Goal: Check status: Check status

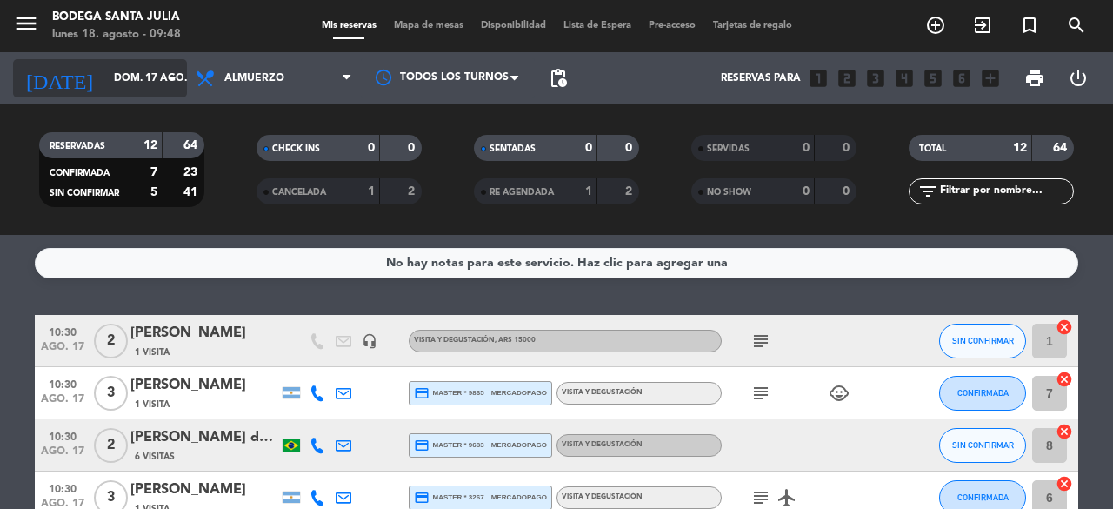
click at [180, 77] on icon "arrow_drop_down" at bounding box center [172, 78] width 21 height 21
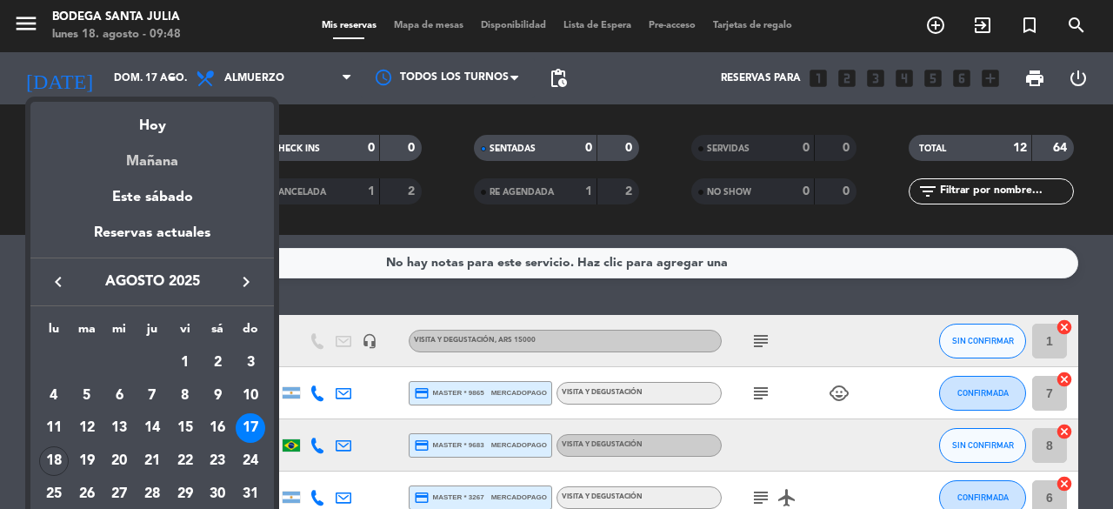
click at [151, 142] on div "Mañana" at bounding box center [151, 155] width 243 height 36
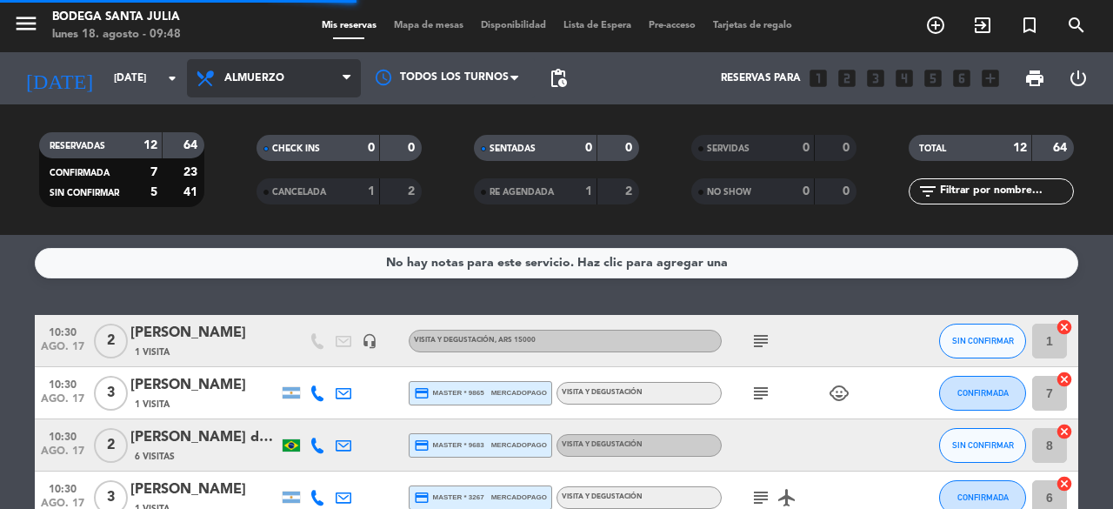
click at [187, 84] on span "Almuerzo" at bounding box center [274, 78] width 174 height 38
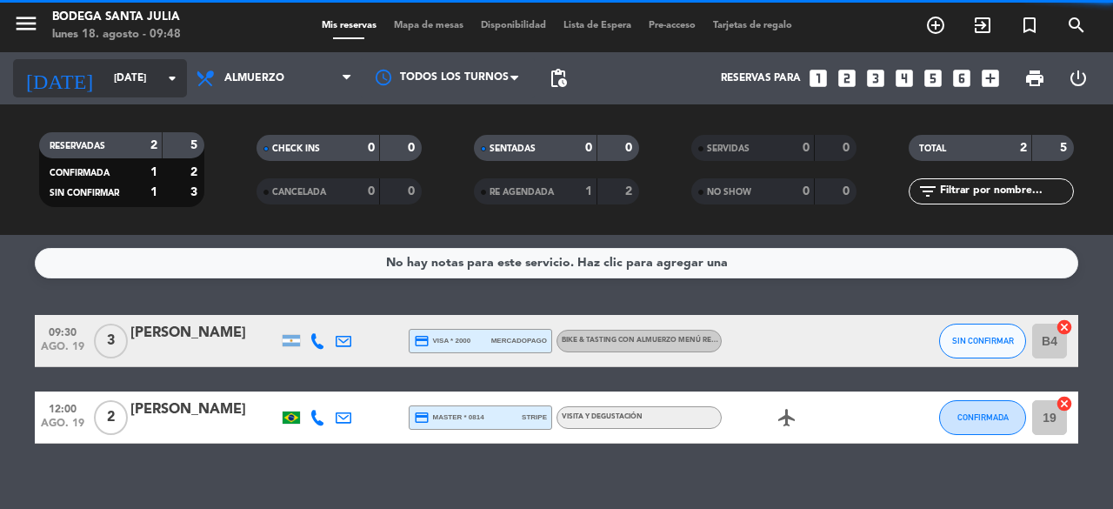
click at [170, 75] on icon "arrow_drop_down" at bounding box center [172, 78] width 21 height 21
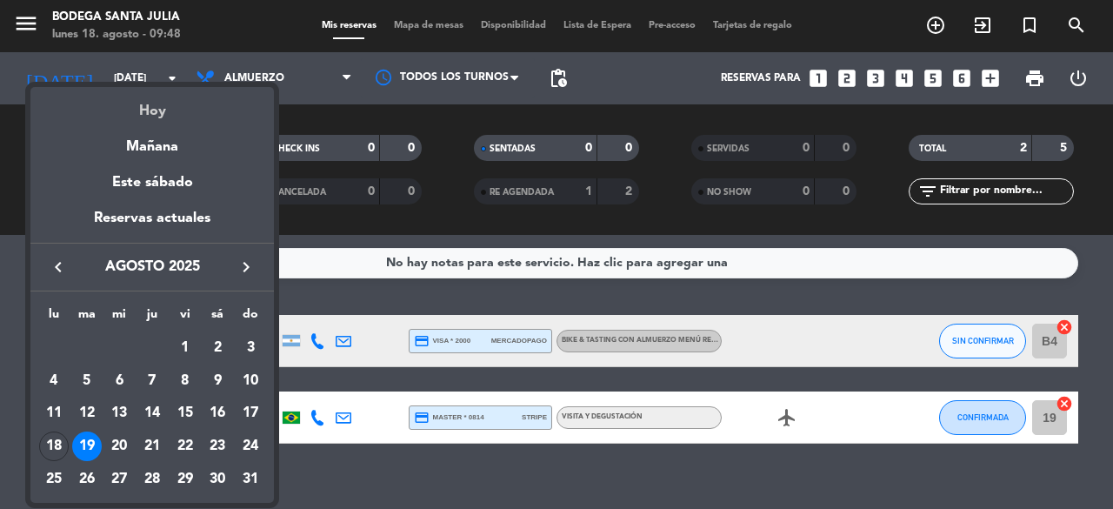
click at [155, 116] on div "Hoy" at bounding box center [151, 105] width 243 height 36
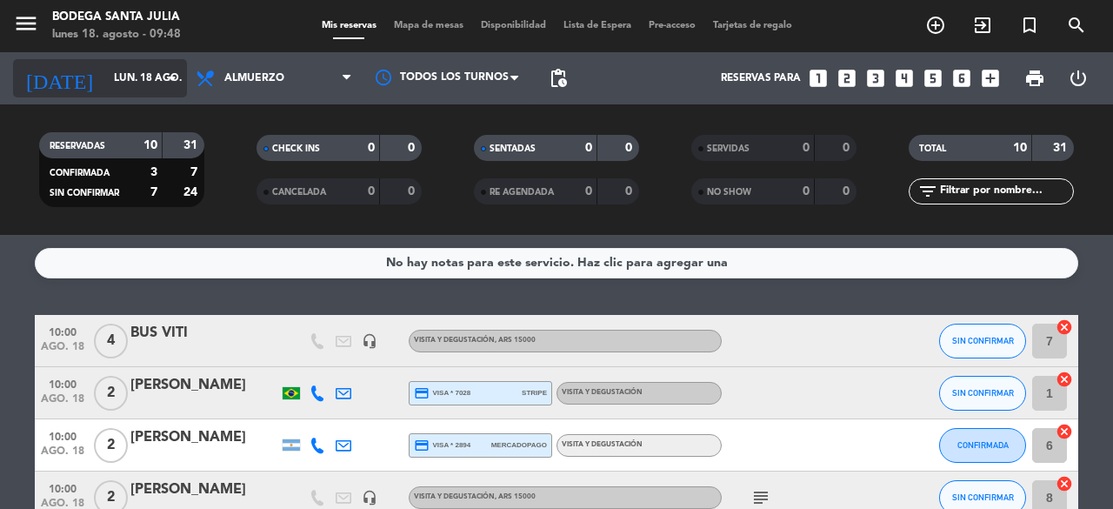
click at [166, 77] on icon "arrow_drop_down" at bounding box center [172, 78] width 21 height 21
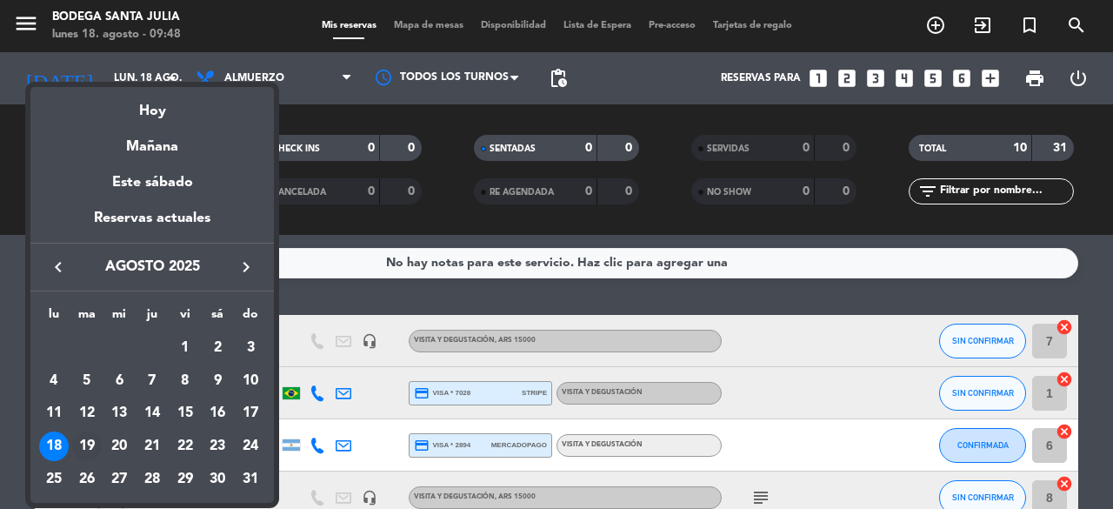
click at [90, 439] on div "19" at bounding box center [87, 446] width 30 height 30
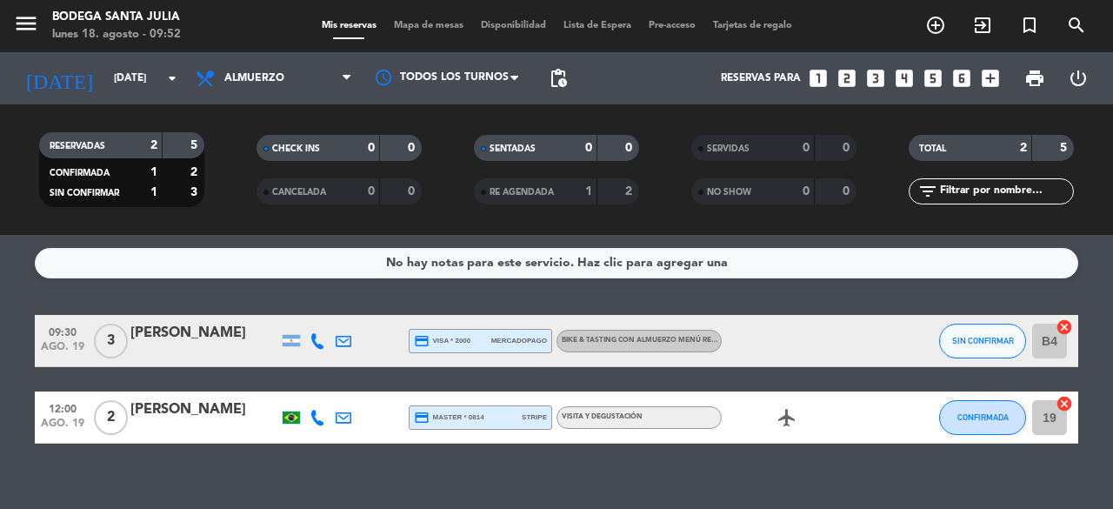
click at [402, 471] on div "No hay notas para este servicio. Haz clic para agregar una 09:30 [DATE] 3 [PERS…" at bounding box center [556, 372] width 1113 height 274
click at [170, 70] on icon "arrow_drop_down" at bounding box center [172, 78] width 21 height 21
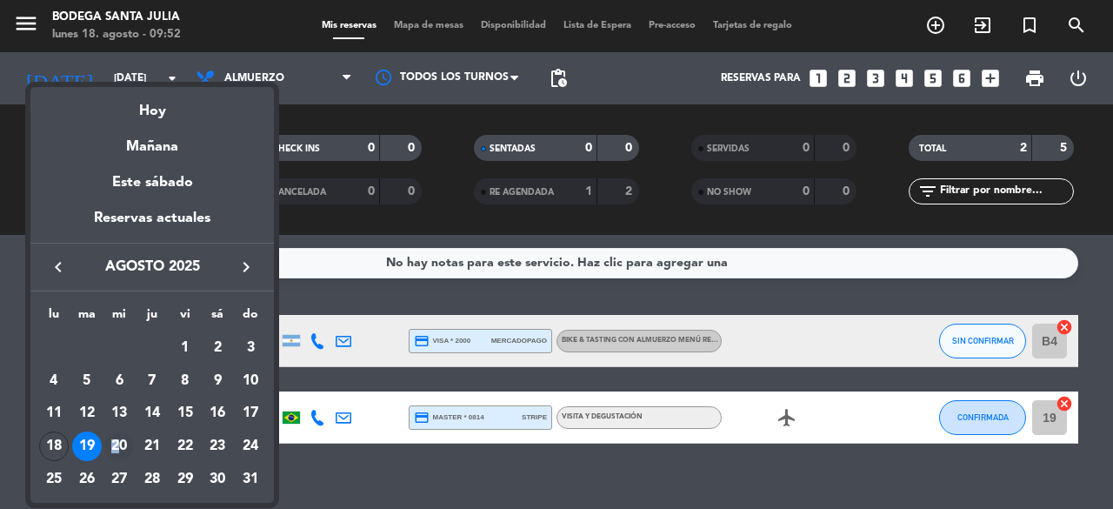
click at [115, 441] on div "20" at bounding box center [119, 446] width 30 height 30
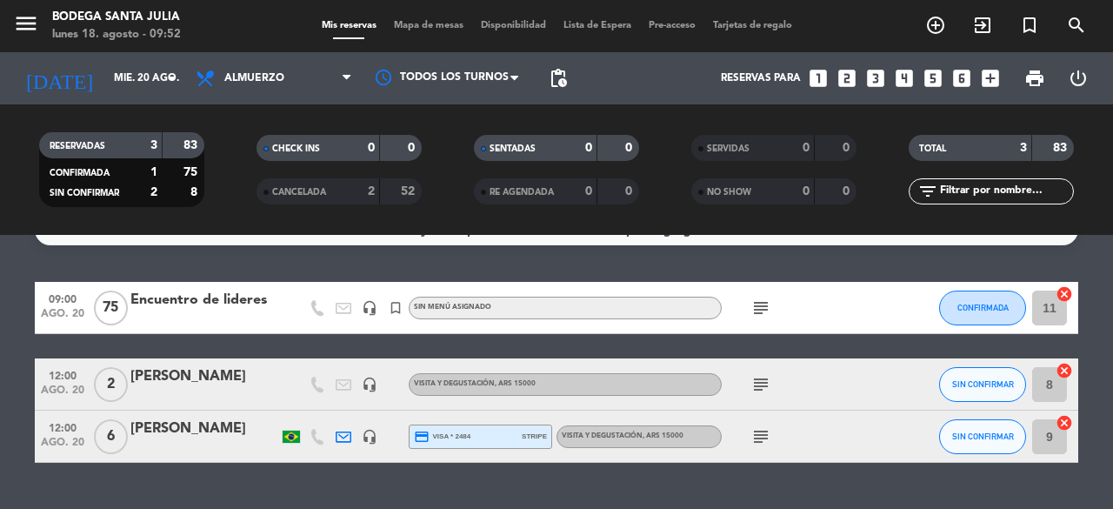
scroll to position [66, 0]
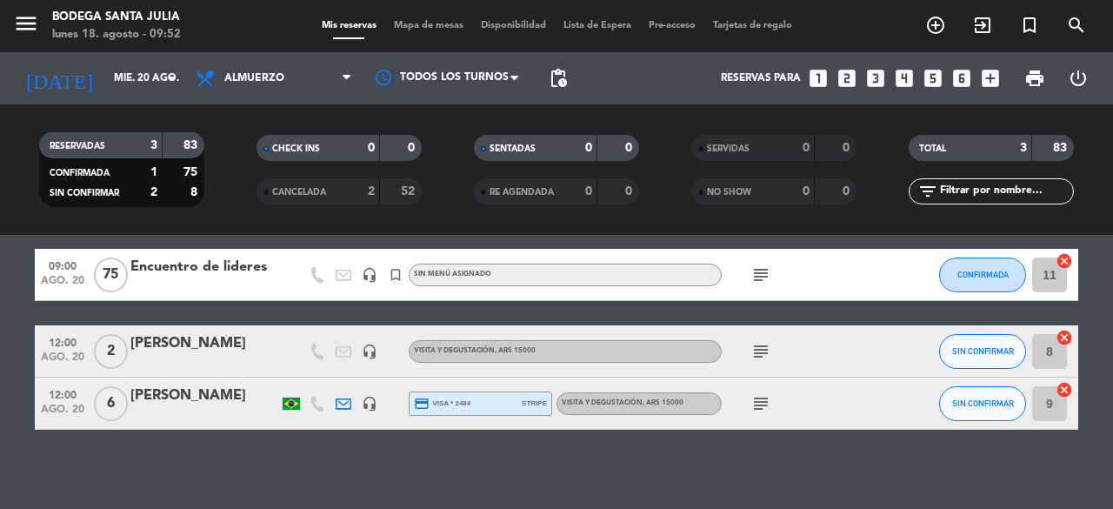
click at [648, 486] on div "No hay notas para este servicio. Haz clic para agregar una 09:00 [DATE] Encuent…" at bounding box center [556, 372] width 1113 height 274
click at [758, 399] on icon "subject" at bounding box center [760, 403] width 21 height 21
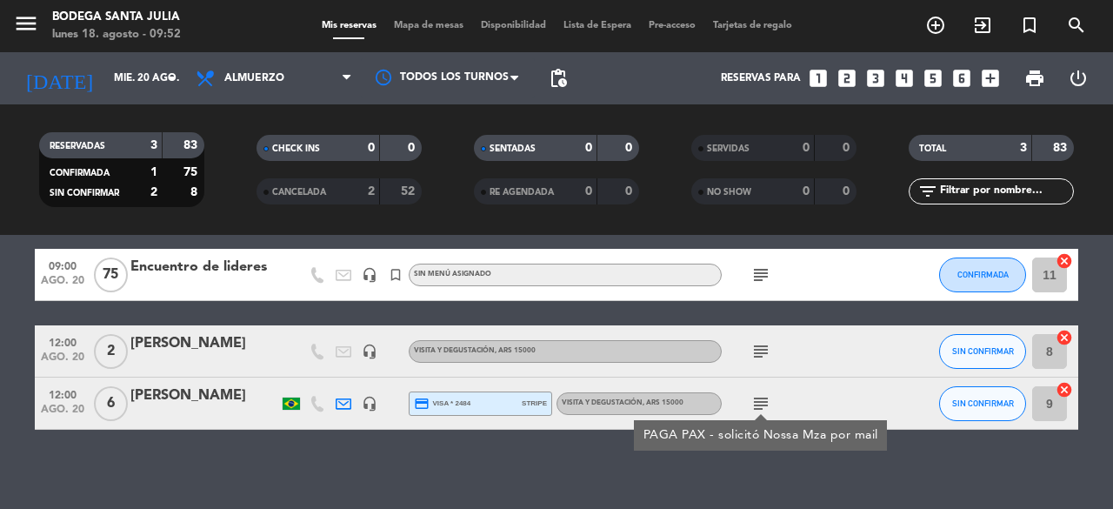
click at [761, 354] on icon "subject" at bounding box center [760, 351] width 21 height 21
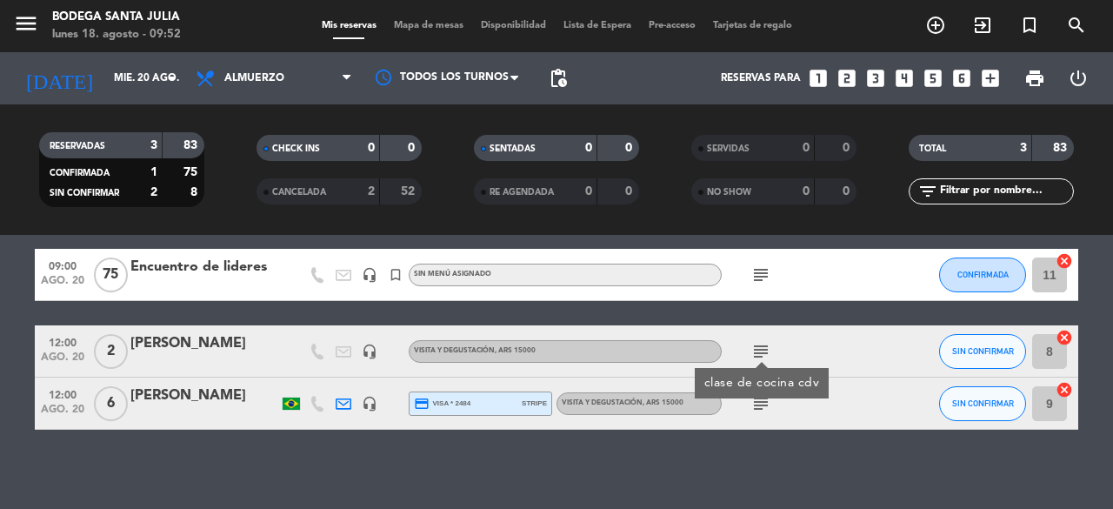
click at [766, 265] on icon "subject" at bounding box center [760, 274] width 21 height 21
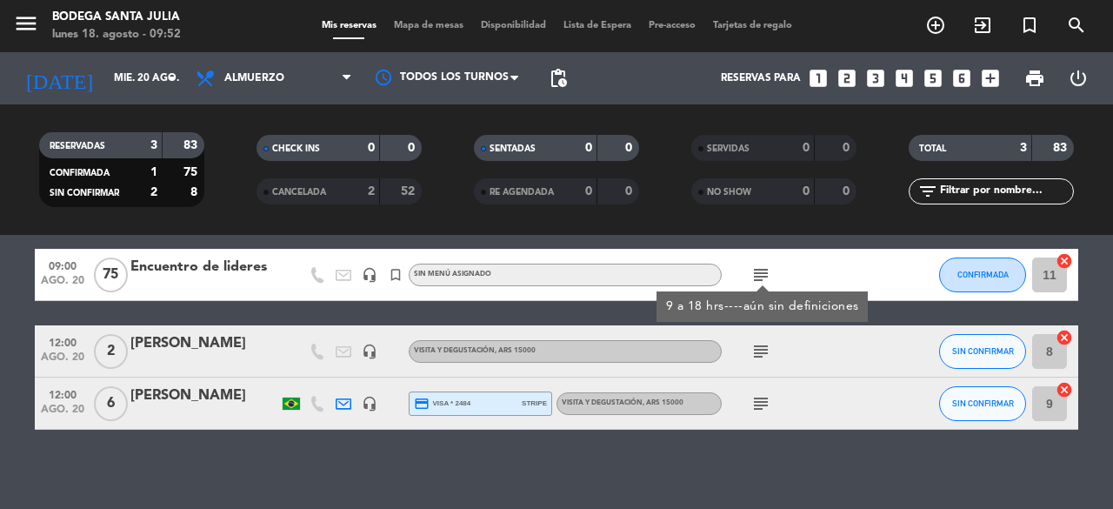
click at [770, 444] on div "No hay notas para este servicio. Haz clic para agregar una 09:00 [DATE] Encuent…" at bounding box center [556, 372] width 1113 height 274
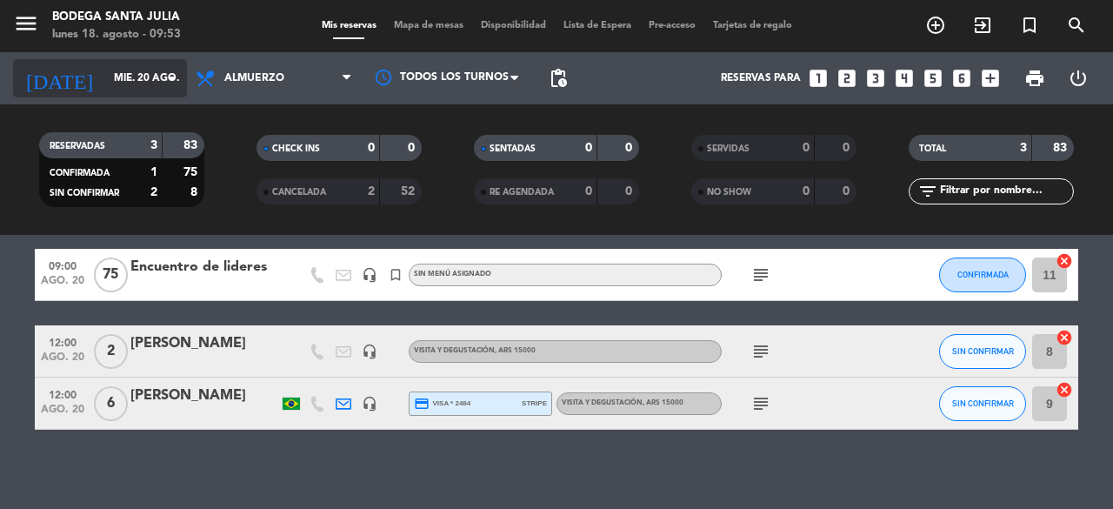
click at [169, 80] on icon "arrow_drop_down" at bounding box center [172, 78] width 21 height 21
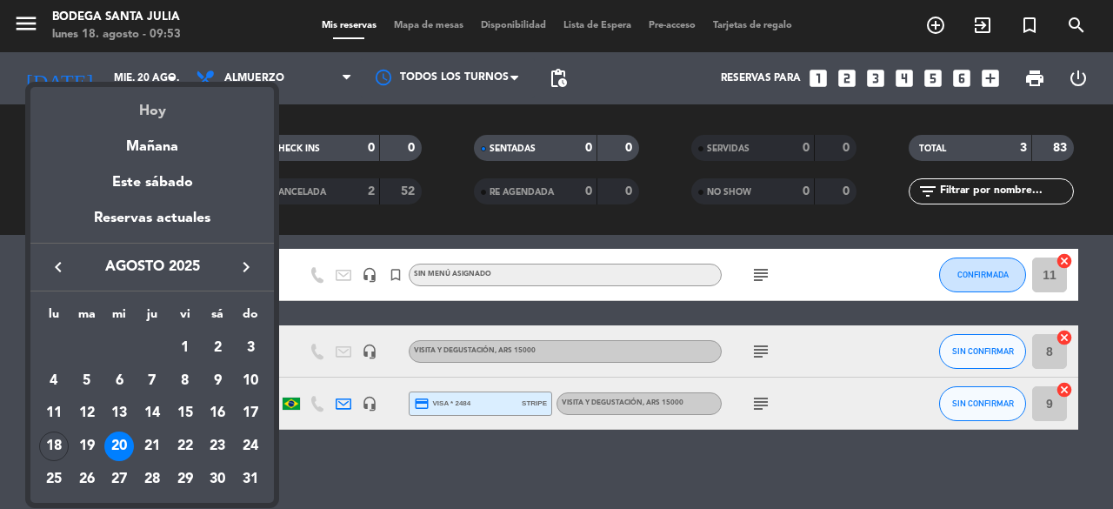
click at [156, 112] on div "Hoy" at bounding box center [151, 105] width 243 height 36
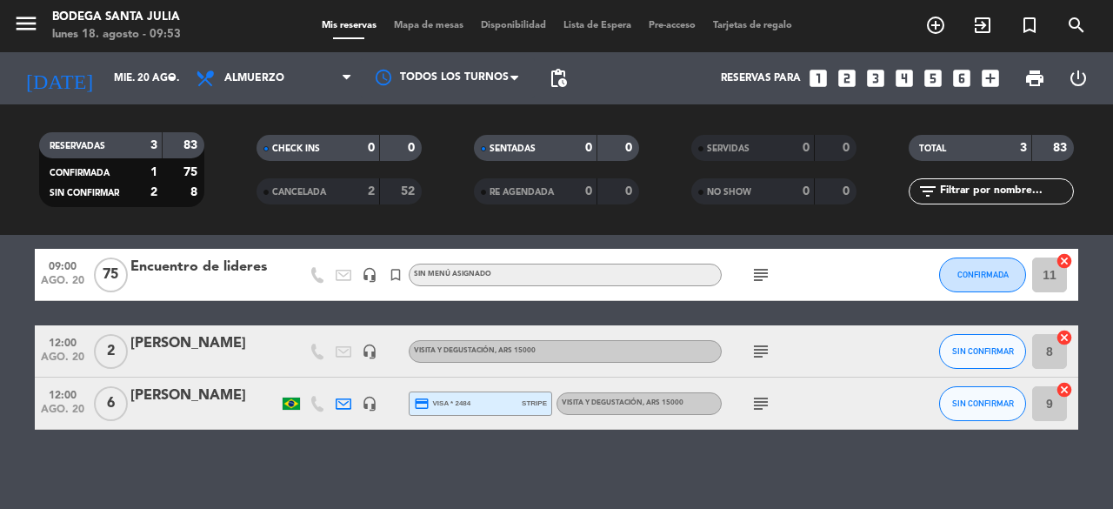
type input "lun. 18 ago."
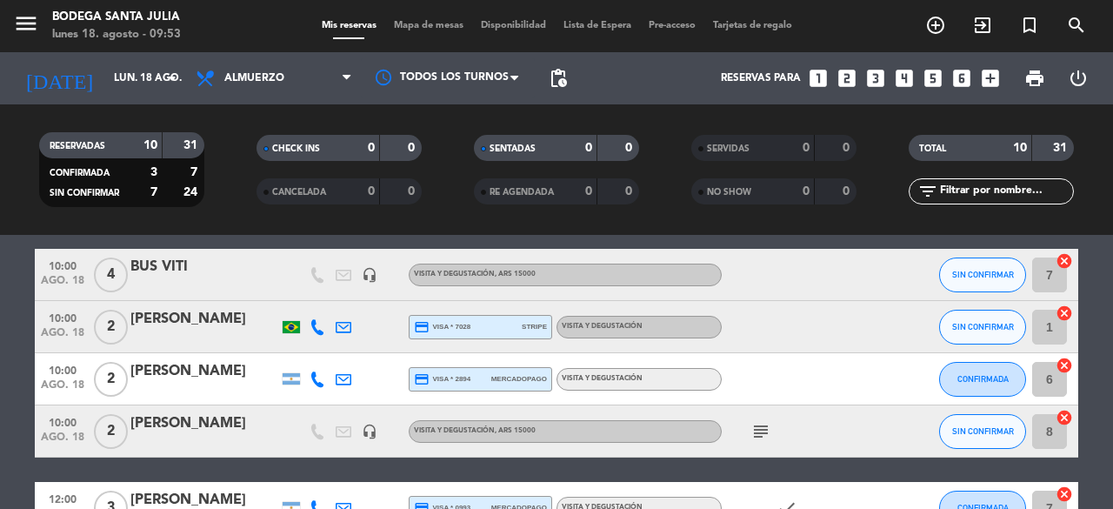
click at [758, 429] on icon "subject" at bounding box center [760, 431] width 21 height 21
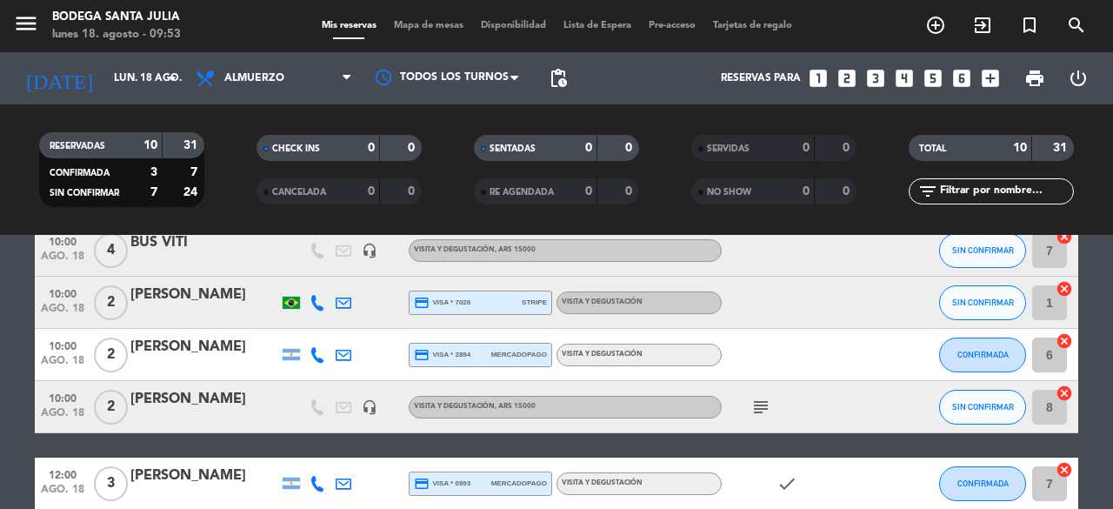
scroll to position [94, 0]
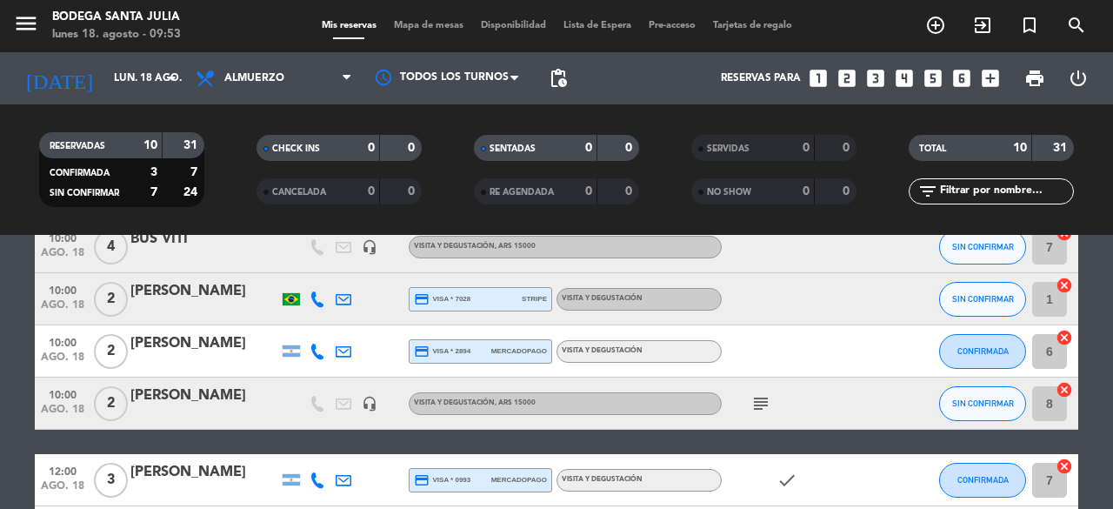
click at [767, 397] on icon "subject" at bounding box center [760, 403] width 21 height 21
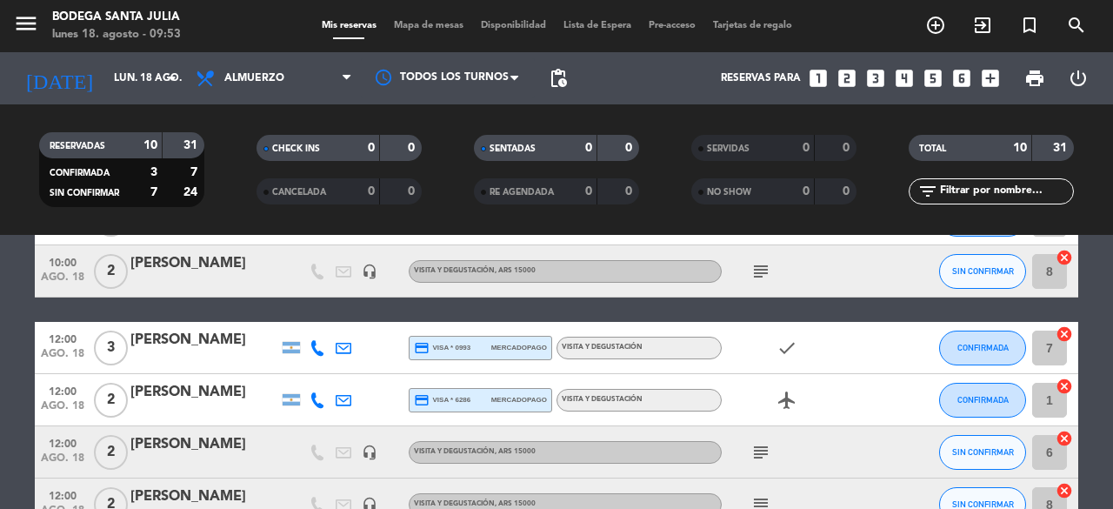
scroll to position [278, 0]
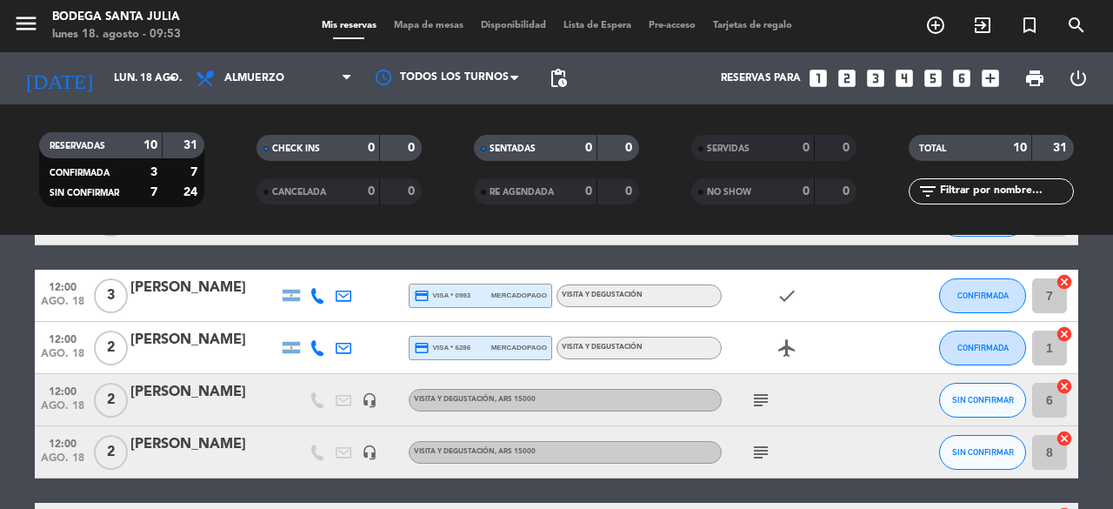
click at [758, 399] on icon "subject" at bounding box center [760, 399] width 21 height 21
click at [757, 451] on icon "subject" at bounding box center [760, 452] width 21 height 21
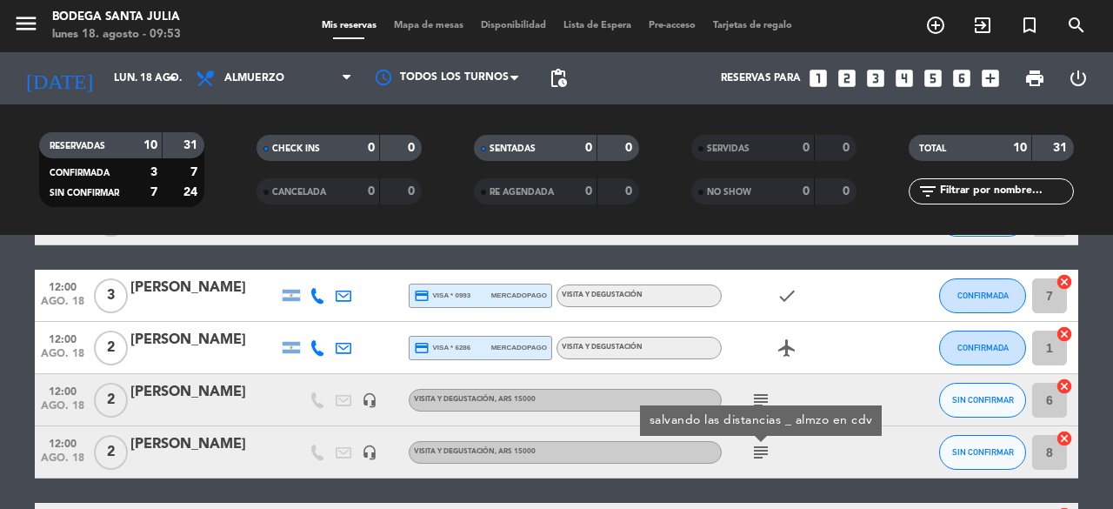
click at [1102, 339] on bookings-row "10:00 [DATE] 4 BUS VITI headset_mic Visita y Degustación , ARS 15000 SIN CONFIR…" at bounding box center [556, 322] width 1113 height 570
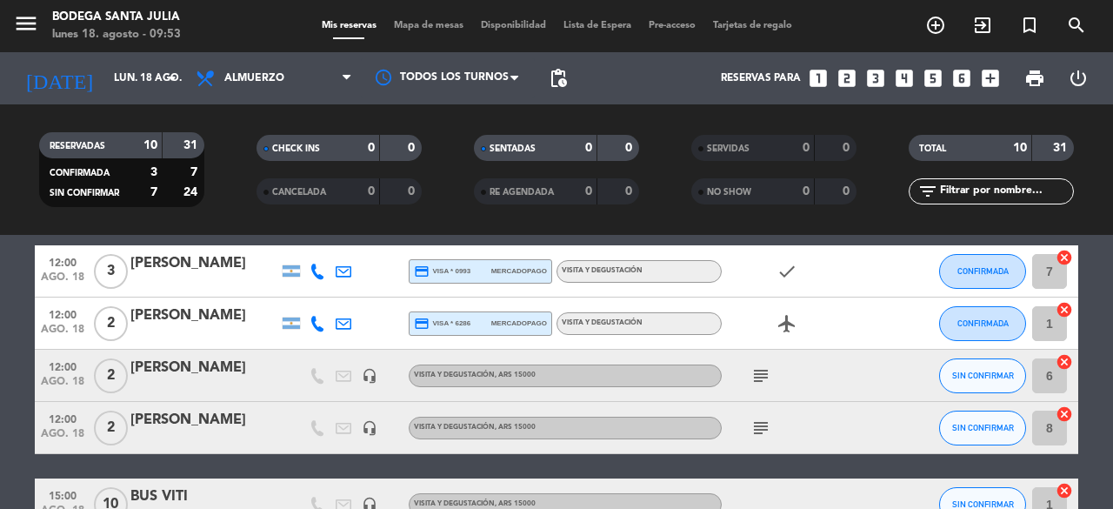
scroll to position [296, 0]
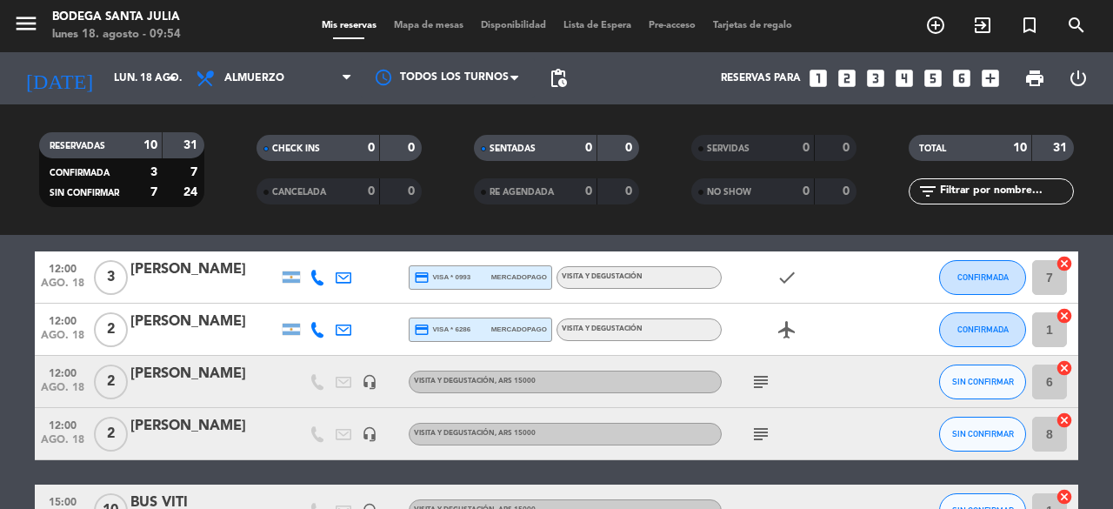
click at [19, 336] on bookings-row "10:00 [DATE] 4 BUS VITI headset_mic Visita y Degustación , ARS 15000 SIN CONFIR…" at bounding box center [556, 303] width 1113 height 570
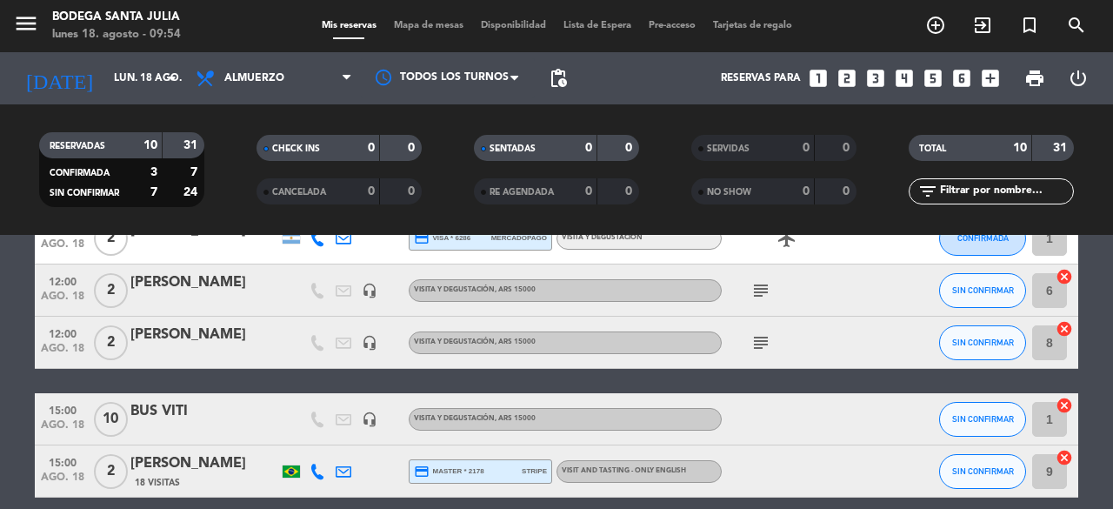
scroll to position [419, 0]
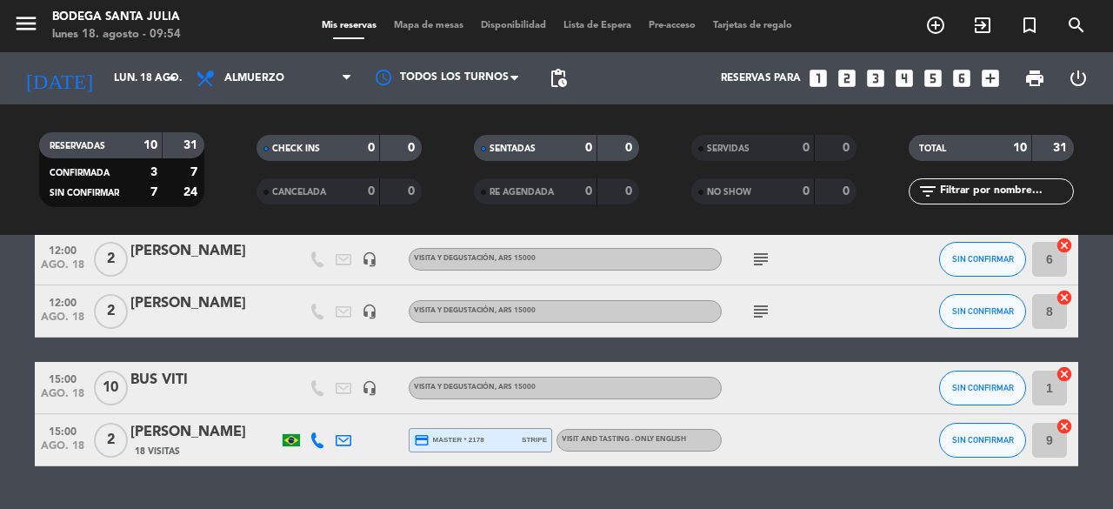
drag, startPoint x: 1095, startPoint y: 482, endPoint x: 11, endPoint y: 296, distance: 1100.0
click at [11, 296] on div "No hay notas para este servicio. Haz clic para agregar una 10:00 [DATE] 4 BUS V…" at bounding box center [556, 372] width 1113 height 274
click at [12, 303] on bookings-row "10:00 [DATE] 4 BUS VITI headset_mic Visita y Degustación , ARS 15000 SIN CONFIR…" at bounding box center [556, 181] width 1113 height 570
click at [1094, 475] on div "No hay notas para este servicio. Haz clic para agregar una 10:00 [DATE] 4 BUS V…" at bounding box center [556, 372] width 1113 height 274
drag, startPoint x: 1109, startPoint y: 473, endPoint x: 0, endPoint y: 352, distance: 1115.7
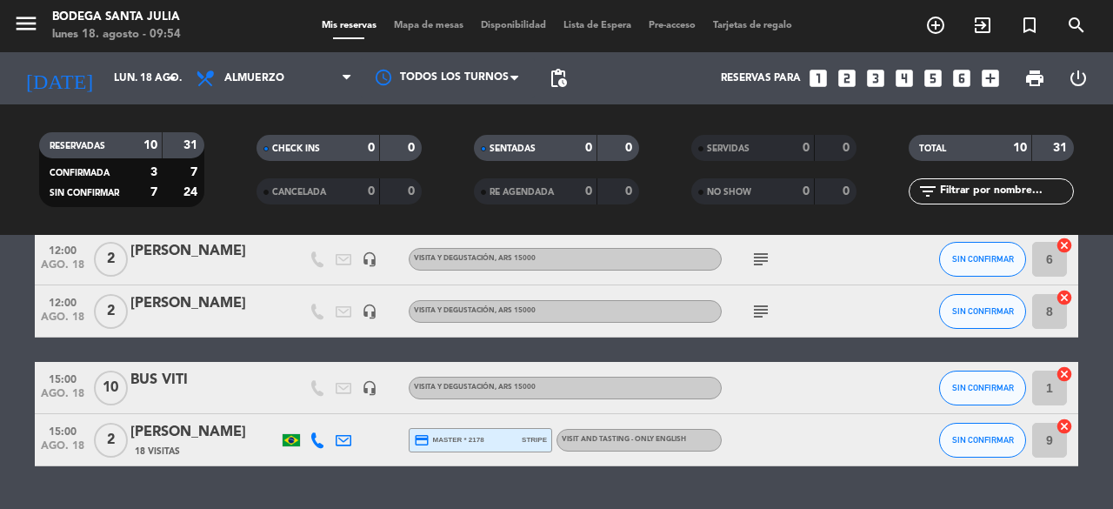
click at [0, 352] on div "No hay notas para este servicio. Haz clic para agregar una 10:00 [DATE] 4 BUS V…" at bounding box center [556, 372] width 1113 height 274
click at [38, 341] on div "10:00 [DATE] 4 BUS VITI headset_mic Visita y Degustación , ARS 15000 SIN CONFIR…" at bounding box center [556, 181] width 1043 height 570
drag, startPoint x: 1095, startPoint y: 482, endPoint x: 40, endPoint y: 349, distance: 1063.6
click at [40, 349] on div "No hay notas para este servicio. Haz clic para agregar una 10:00 [DATE] 4 BUS V…" at bounding box center [556, 372] width 1113 height 274
click at [140, 352] on div "10:00 [DATE] 4 BUS VITI headset_mic Visita y Degustación , ARS 15000 SIN CONFIR…" at bounding box center [556, 181] width 1043 height 570
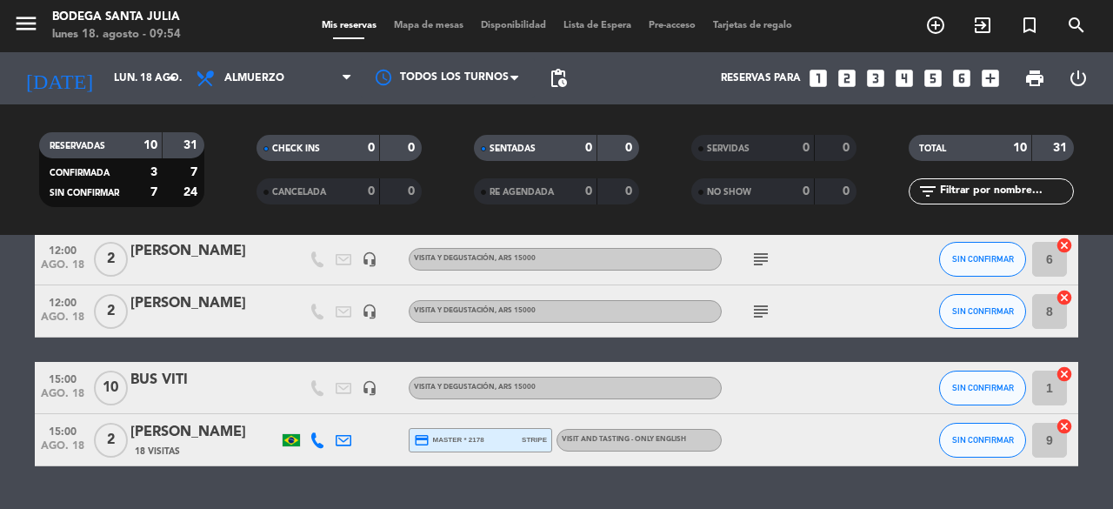
click at [1094, 475] on div "No hay notas para este servicio. Haz clic para agregar una 10:00 [DATE] 4 BUS V…" at bounding box center [556, 372] width 1113 height 274
click at [1097, 482] on div "No hay notas para este servicio. Haz clic para agregar una 10:00 [DATE] 4 BUS V…" at bounding box center [556, 372] width 1113 height 274
drag, startPoint x: 1112, startPoint y: 480, endPoint x: 5, endPoint y: 345, distance: 1114.7
click at [5, 345] on div "No hay notas para este servicio. Haz clic para agregar una 10:00 [DATE] 4 BUS V…" at bounding box center [556, 372] width 1113 height 274
click at [521, 483] on div "No hay notas para este servicio. Haz clic para agregar una 10:00 [DATE] 4 BUS V…" at bounding box center [556, 372] width 1113 height 274
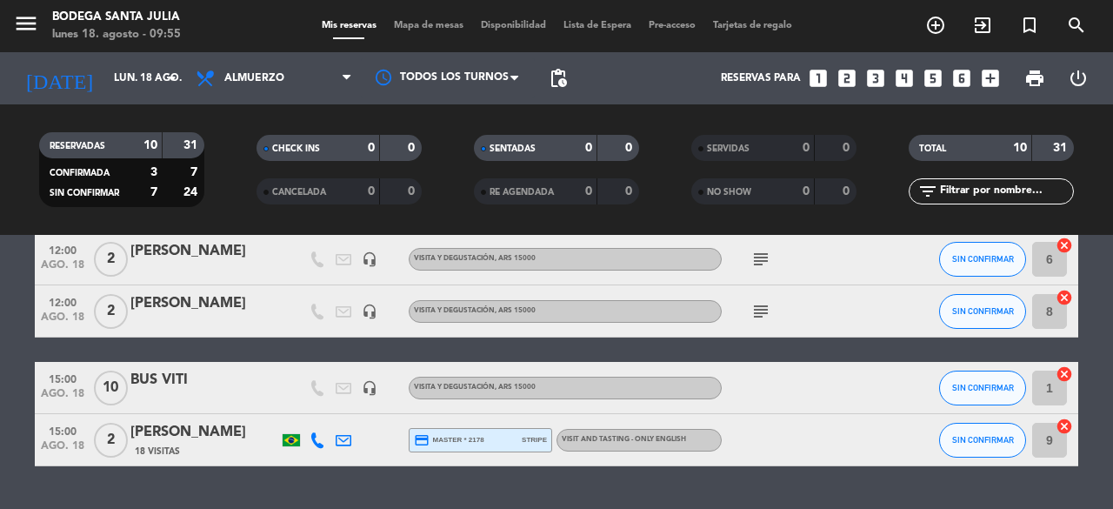
click at [1112, 364] on bookings-row "10:00 [DATE] 4 BUS VITI headset_mic Visita y Degustación , ARS 15000 SIN CONFIR…" at bounding box center [556, 181] width 1113 height 570
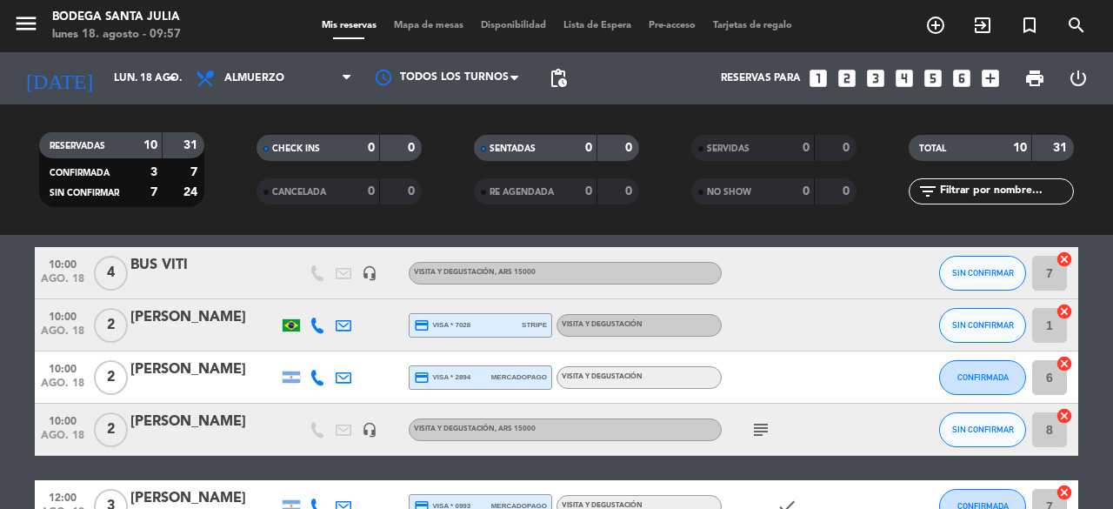
scroll to position [66, 0]
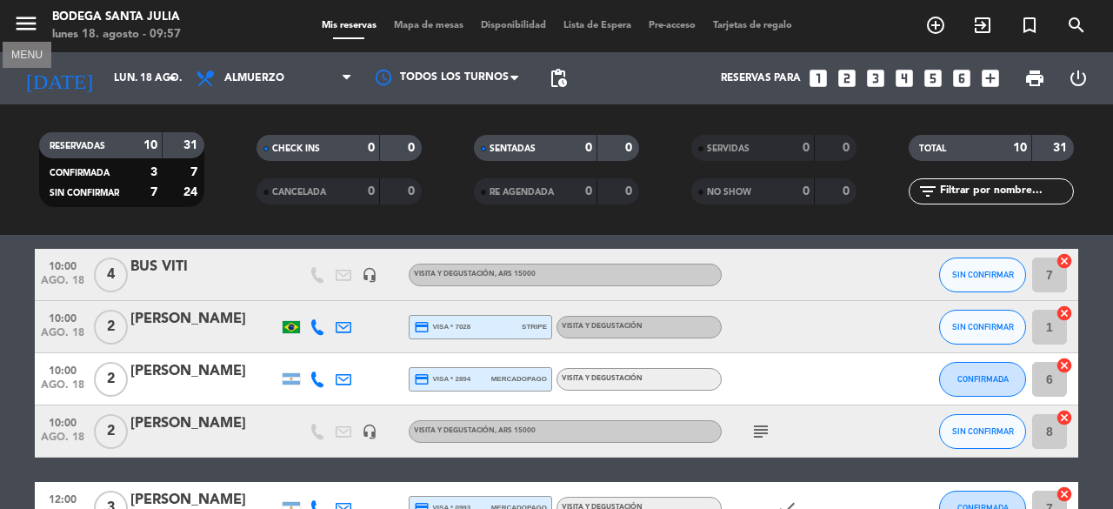
click at [17, 23] on icon "menu" at bounding box center [26, 23] width 26 height 26
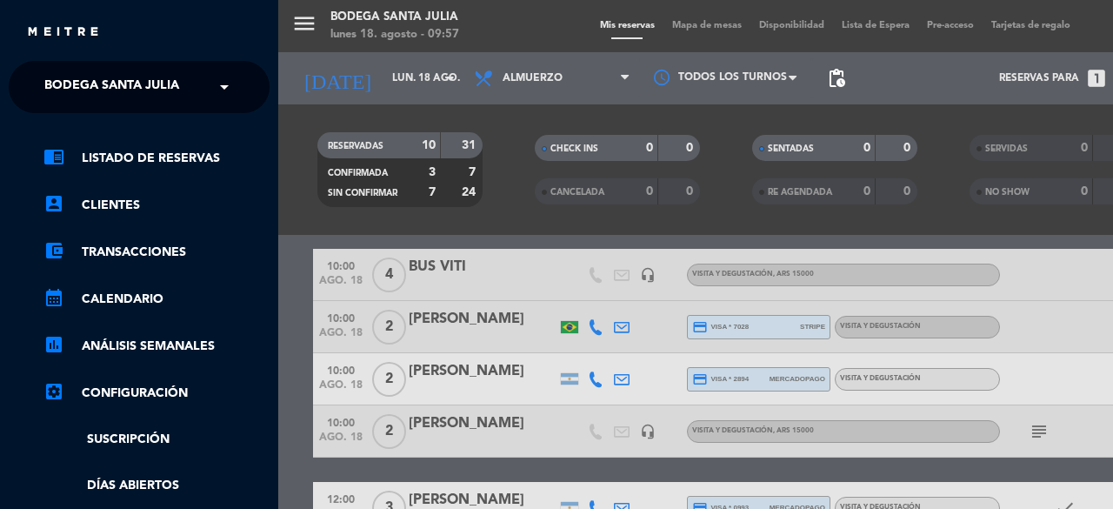
click at [193, 94] on div "× Bodega Santa [PERSON_NAME]" at bounding box center [121, 87] width 168 height 37
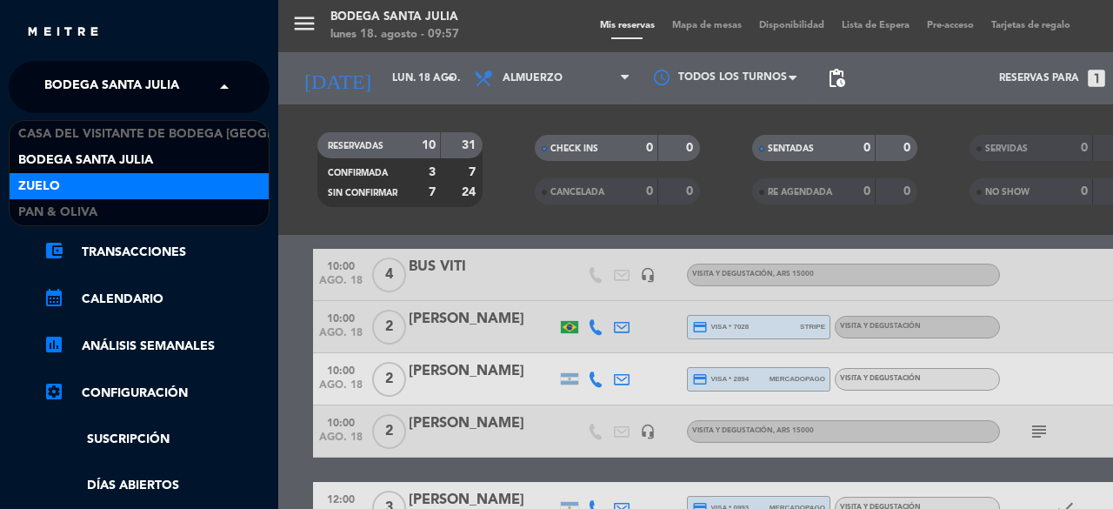
click at [182, 176] on div "Zuelo" at bounding box center [139, 186] width 259 height 26
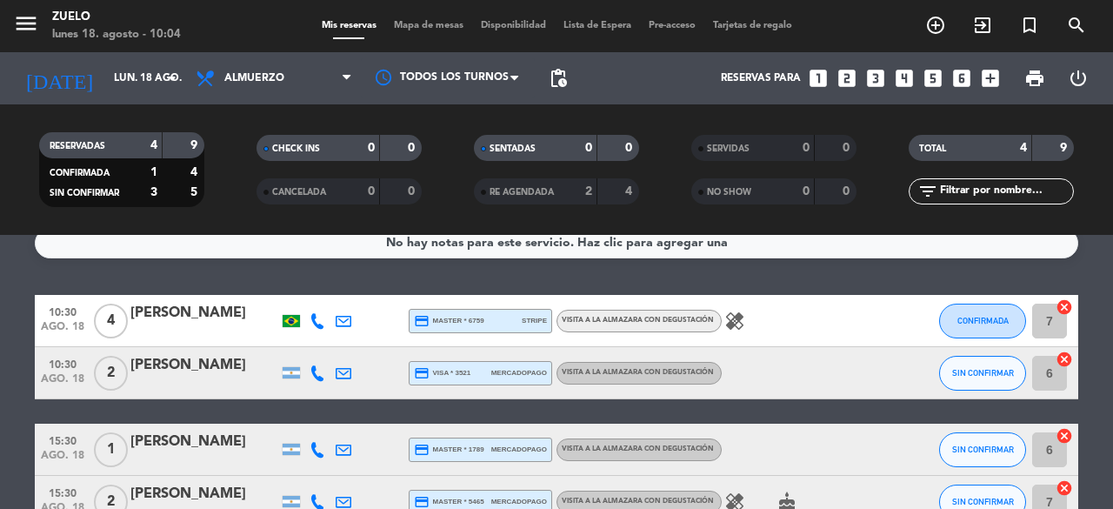
scroll to position [0, 0]
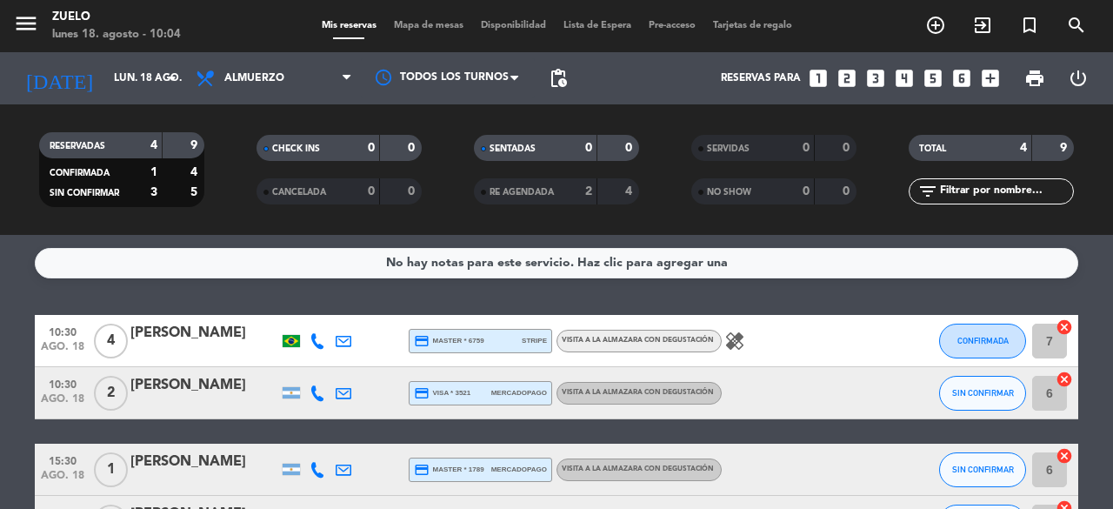
drag, startPoint x: 1097, startPoint y: 495, endPoint x: 44, endPoint y: 239, distance: 1083.2
click at [44, 239] on div "No hay notas para este servicio. Haz clic para agregar una 10:30 [DATE] 4 [PERS…" at bounding box center [556, 372] width 1113 height 274
click at [76, 289] on div "No hay notas para este servicio. Haz clic para agregar una 10:30 [DATE] 4 [PERS…" at bounding box center [556, 372] width 1113 height 274
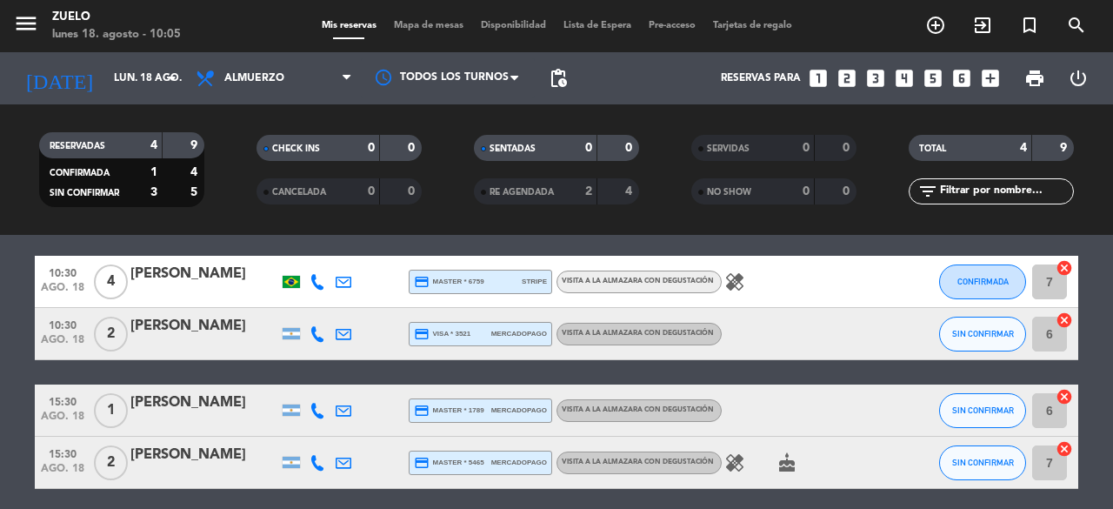
scroll to position [62, 0]
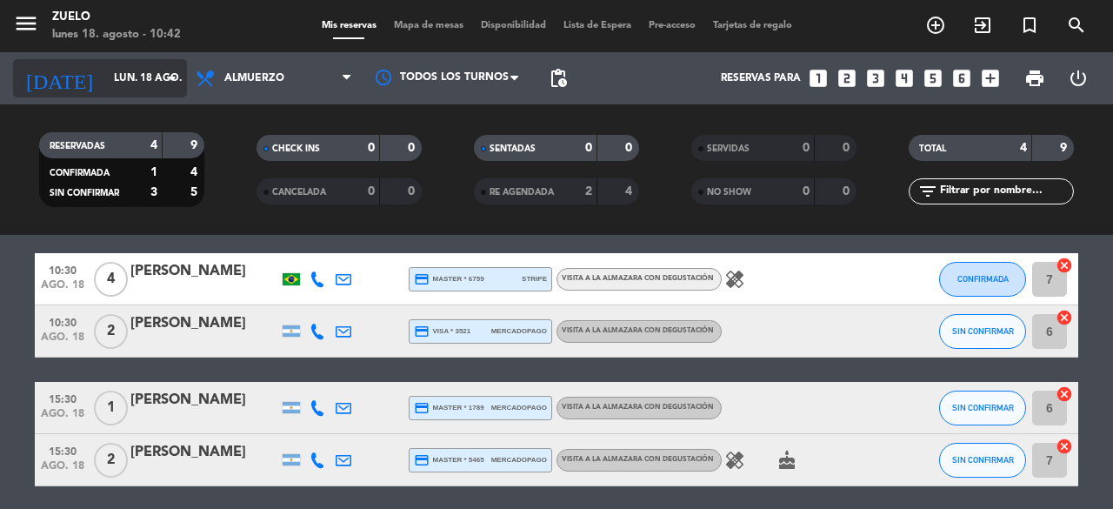
click at [141, 62] on div "[DATE] [DATE] arrow_drop_down" at bounding box center [100, 78] width 174 height 38
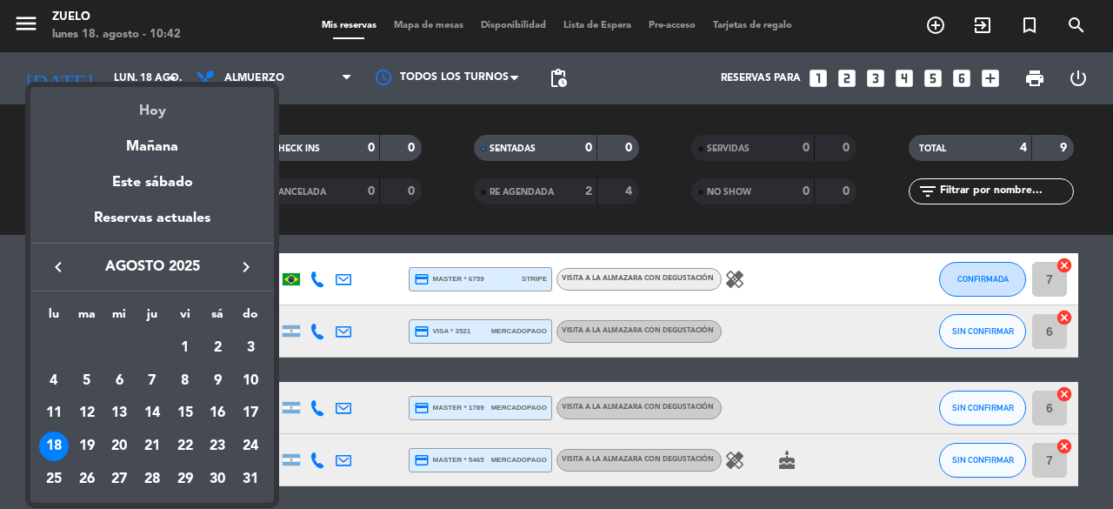
click at [153, 109] on div "Hoy" at bounding box center [151, 105] width 243 height 36
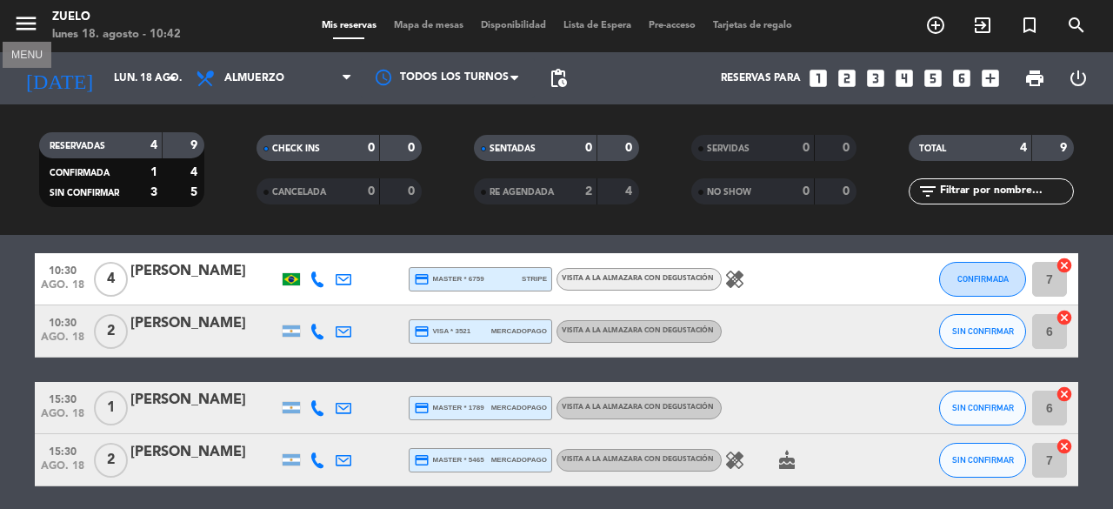
click at [30, 18] on icon "menu" at bounding box center [26, 23] width 26 height 26
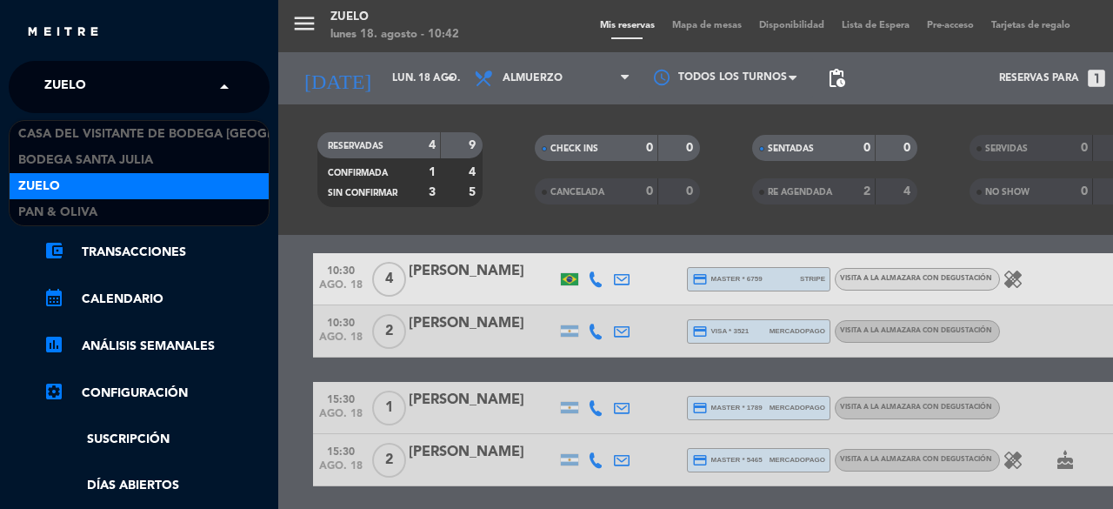
click at [176, 90] on input "text" at bounding box center [141, 88] width 212 height 38
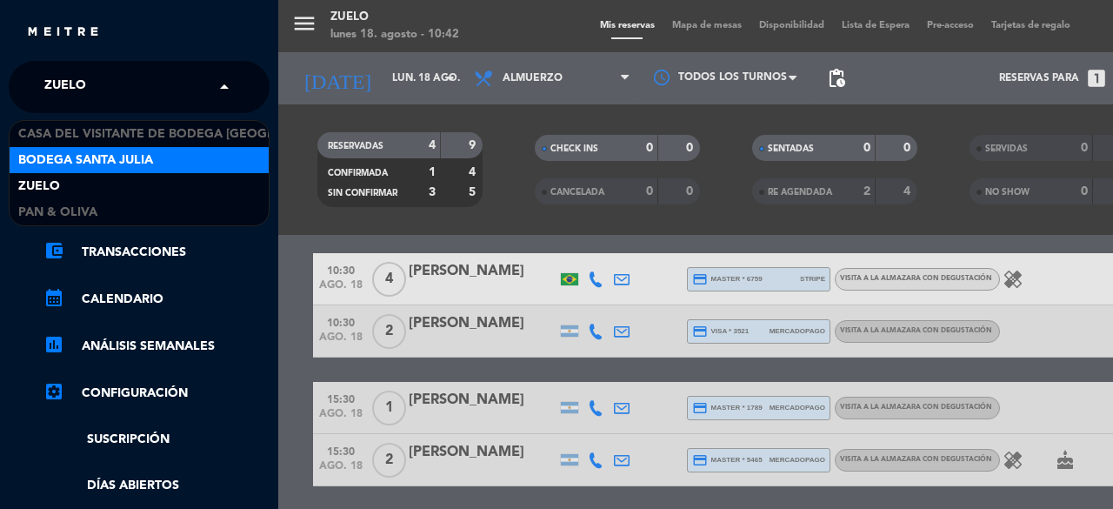
click at [147, 160] on span "Bodega Santa Julia" at bounding box center [85, 160] width 135 height 20
